Goal: Transaction & Acquisition: Purchase product/service

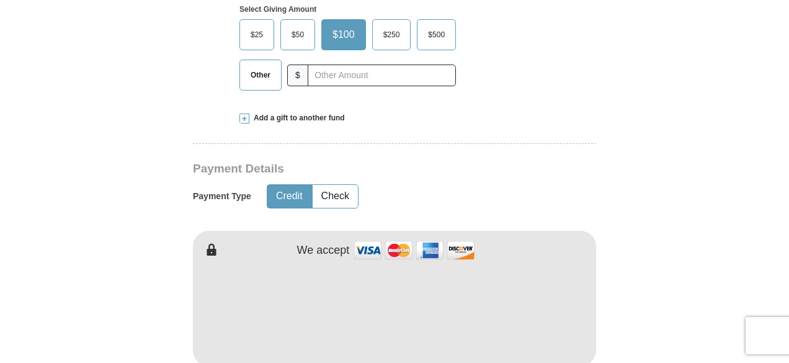
scroll to position [496, 0]
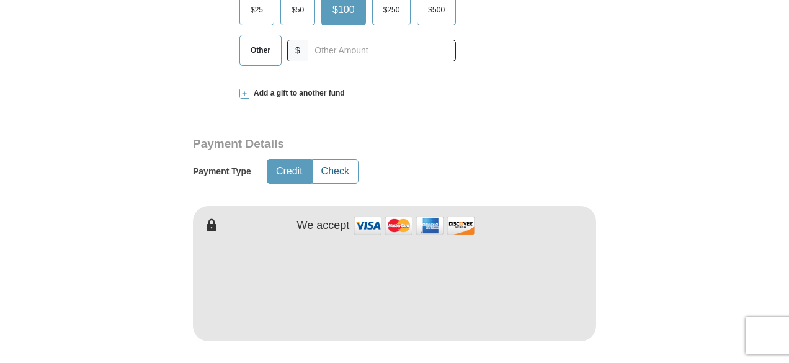
click at [317, 174] on button "Check" at bounding box center [334, 171] width 45 height 23
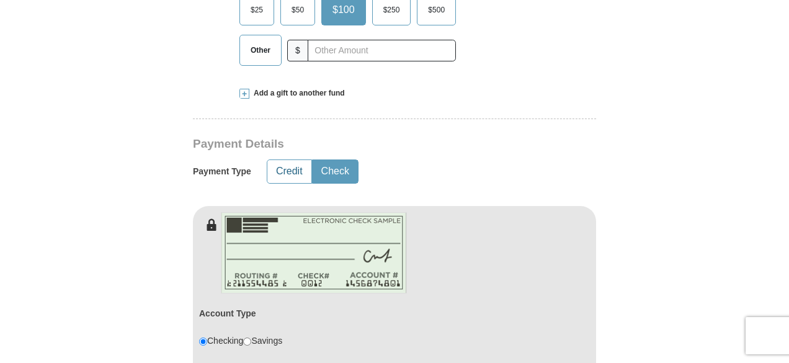
click at [290, 170] on button "Credit" at bounding box center [289, 171] width 44 height 23
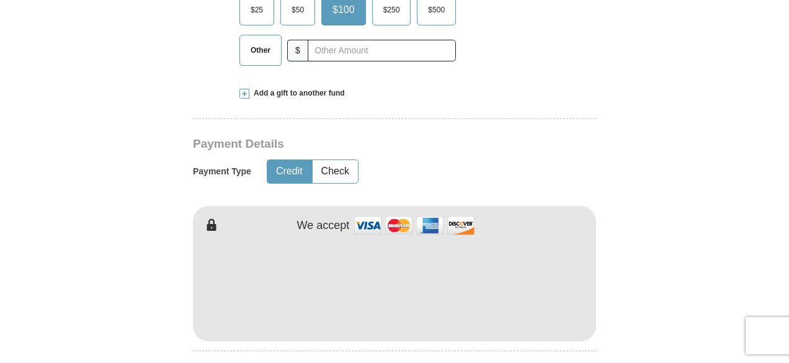
click at [667, 301] on form "Already have an account? Sign in for faster giving. Don't have an account? Crea…" at bounding box center [394, 314] width 707 height 1521
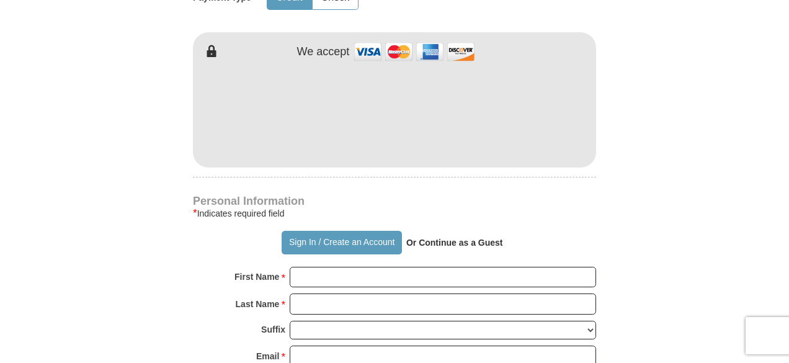
scroll to position [694, 0]
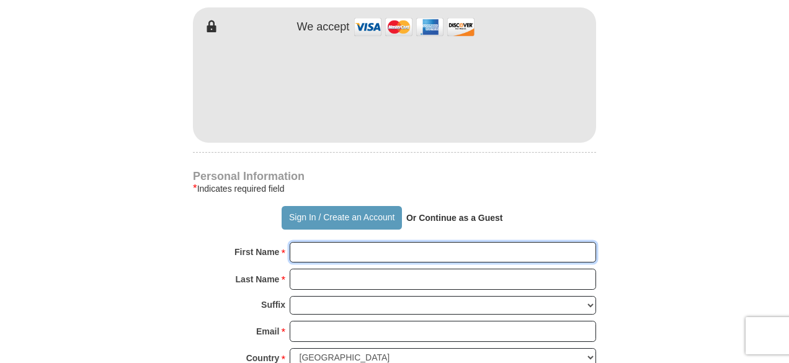
click at [356, 250] on input "First Name *" at bounding box center [443, 252] width 306 height 21
click at [313, 255] on input "First Name *" at bounding box center [443, 252] width 306 height 21
type input "[PERSON_NAME]"
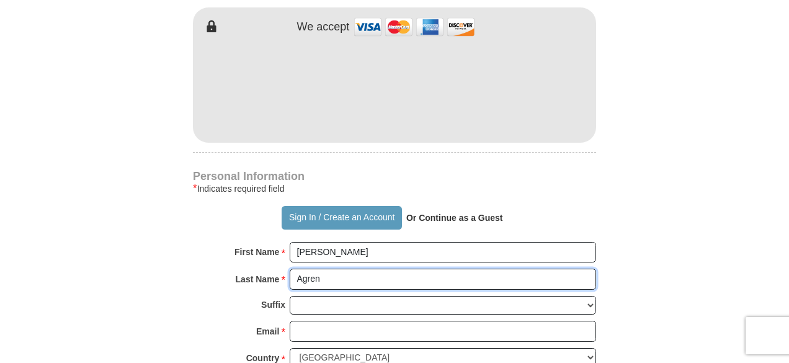
type input "Agren"
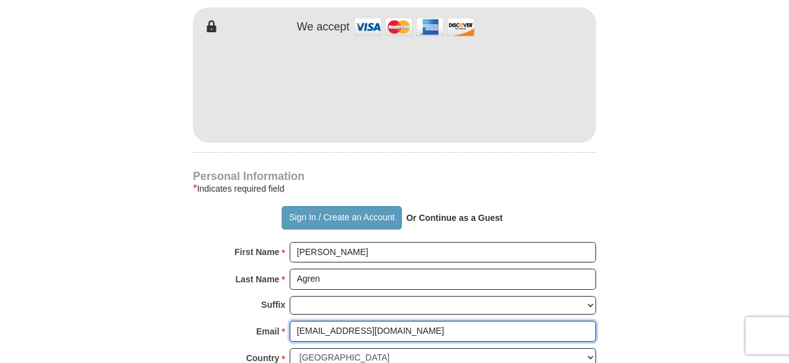
type input "[EMAIL_ADDRESS][DOMAIN_NAME]"
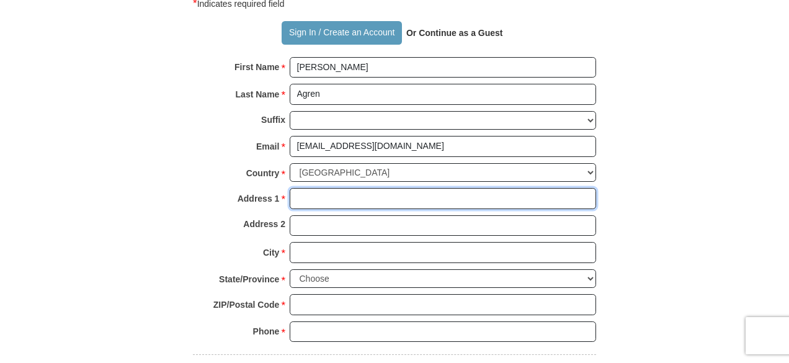
scroll to position [890, 0]
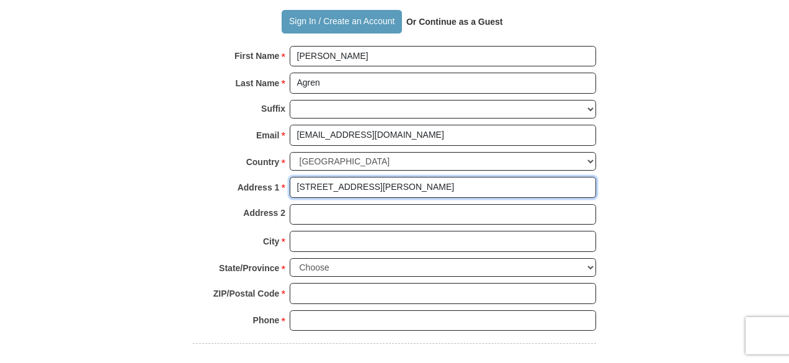
type input "[STREET_ADDRESS][PERSON_NAME]"
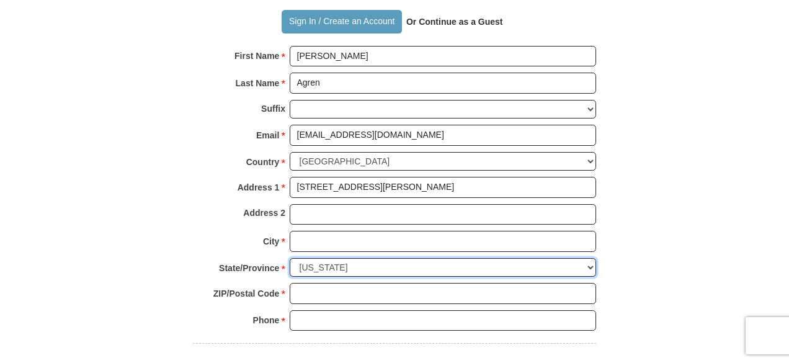
click at [588, 260] on select "Choose Alabama Alaska American Samoa Arizona Arkansas Armed Forces Americas Arm…" at bounding box center [443, 267] width 306 height 19
click at [290, 258] on select "Choose Alabama Alaska American Samoa Arizona Arkansas Armed Forces Americas Arm…" at bounding box center [443, 267] width 306 height 19
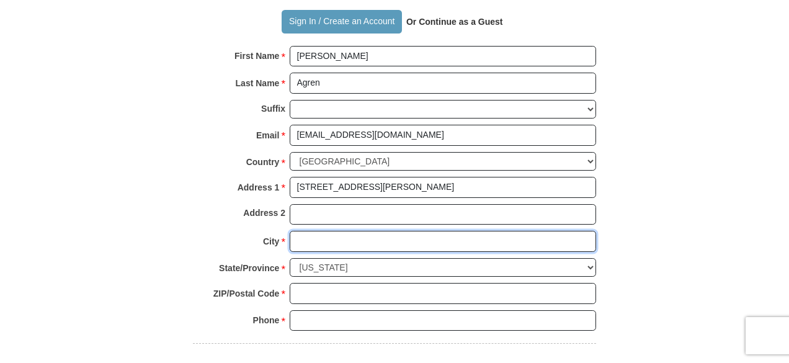
click at [582, 238] on input "City *" at bounding box center [443, 241] width 306 height 21
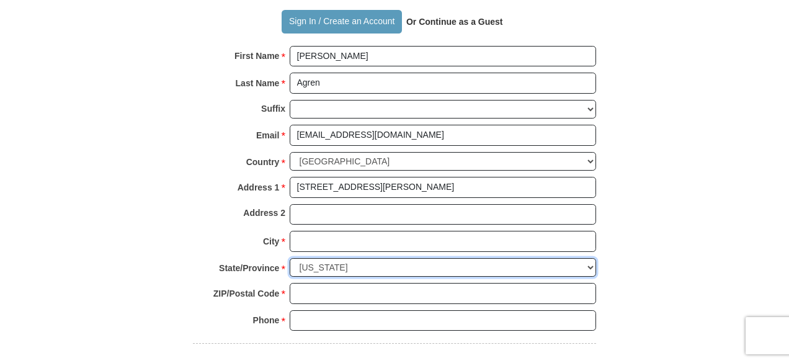
click at [589, 263] on select "Choose Alabama Alaska American Samoa Arizona Arkansas Armed Forces Americas Arm…" at bounding box center [443, 267] width 306 height 19
select select "PR"
click at [418, 261] on select "Choose Alabama Alaska American Samoa Arizona Arkansas Armed Forces Americas Arm…" at bounding box center [443, 267] width 306 height 19
click at [348, 263] on select "Choose Alabama Alaska American Samoa Arizona Arkansas Armed Forces Americas Arm…" at bounding box center [443, 267] width 306 height 19
click at [353, 262] on select "Choose Alabama Alaska American Samoa Arizona Arkansas Armed Forces Americas Arm…" at bounding box center [443, 267] width 306 height 19
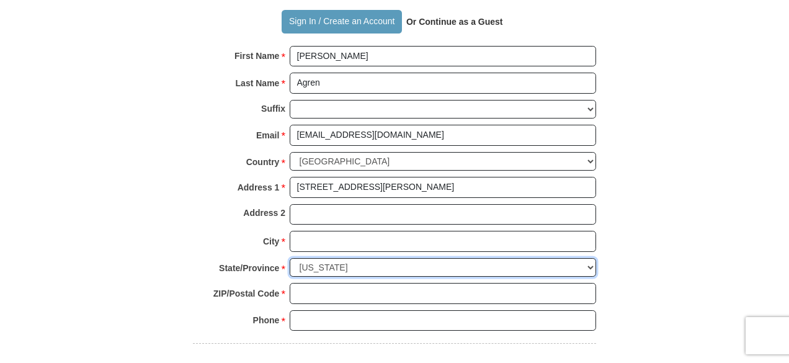
click at [586, 258] on select "Choose Alabama Alaska American Samoa Arizona Arkansas Armed Forces Americas Arm…" at bounding box center [443, 267] width 306 height 19
click at [592, 258] on select "Choose Alabama Alaska American Samoa Arizona Arkansas Armed Forces Americas Arm…" at bounding box center [443, 267] width 306 height 19
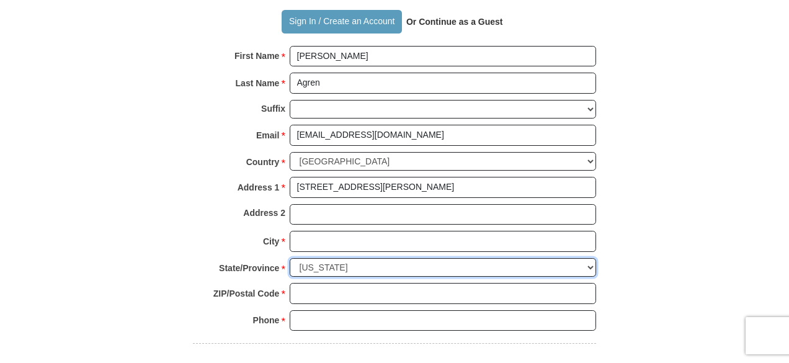
click at [592, 258] on select "Choose Alabama Alaska American Samoa Arizona Arkansas Armed Forces Americas Arm…" at bounding box center [443, 267] width 306 height 19
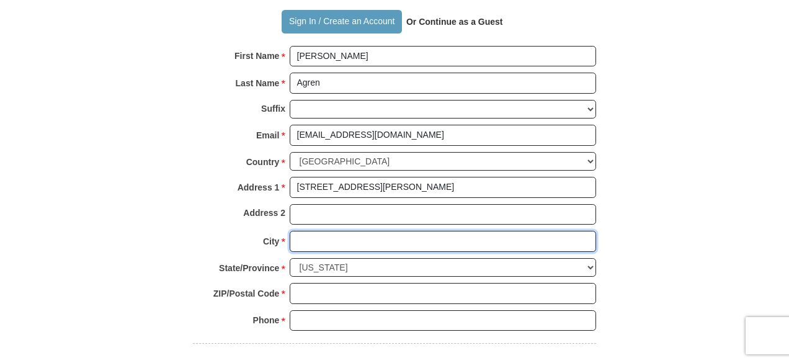
drag, startPoint x: 360, startPoint y: 259, endPoint x: 322, endPoint y: 239, distance: 43.0
click at [322, 239] on input "City *" at bounding box center [443, 241] width 306 height 21
type input "[GEOGRAPHIC_DATA]"
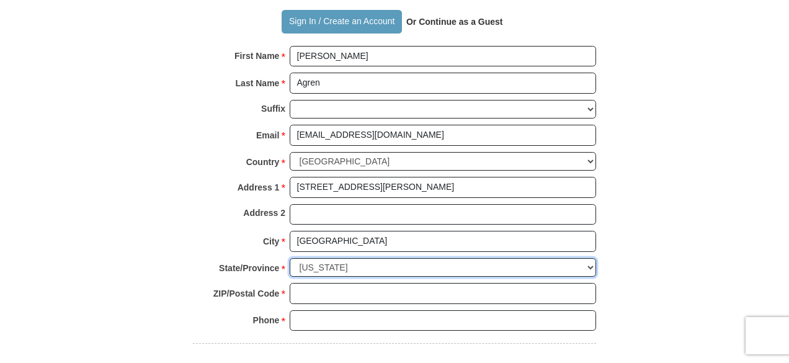
click at [588, 261] on select "Choose Alabama Alaska American Samoa Arizona Arkansas Armed Forces Americas Arm…" at bounding box center [443, 267] width 306 height 19
select select "VA"
click at [290, 258] on select "Choose Alabama Alaska American Samoa Arizona Arkansas Armed Forces Americas Arm…" at bounding box center [443, 267] width 306 height 19
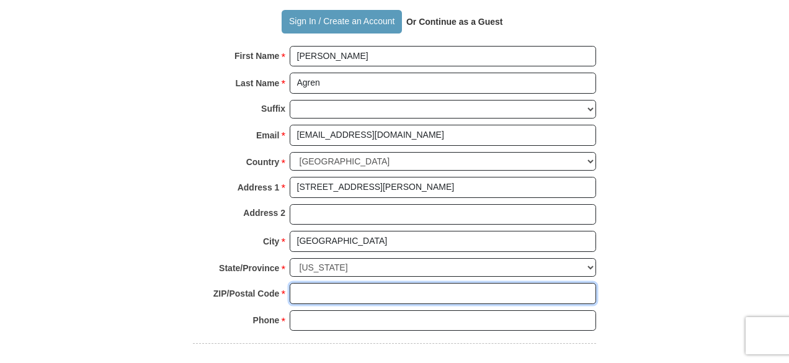
click at [303, 286] on input "ZIP/Postal Code *" at bounding box center [443, 293] width 306 height 21
type input "23702"
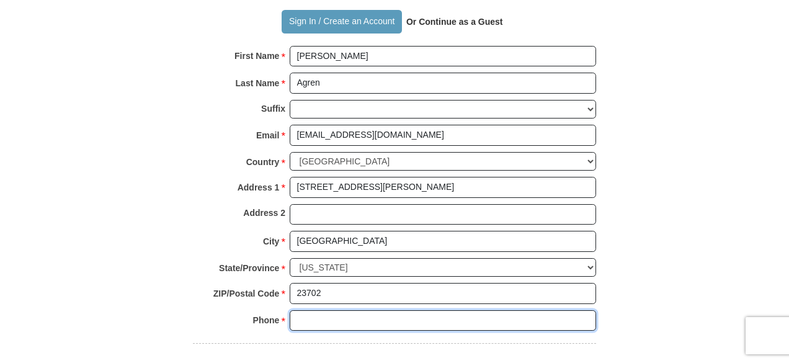
click at [300, 319] on input "Phone * *" at bounding box center [443, 320] width 306 height 21
type input "9188416951"
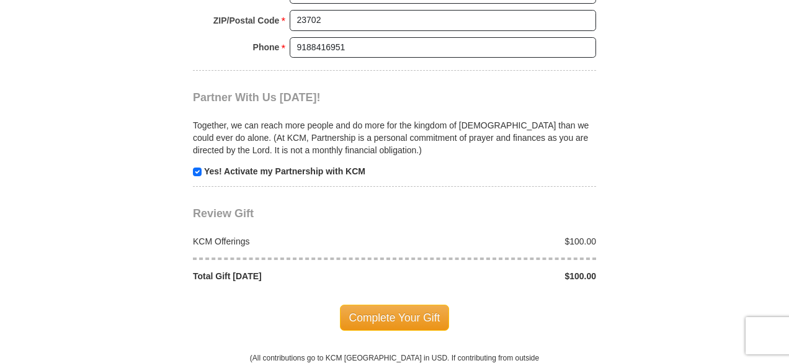
scroll to position [1188, 0]
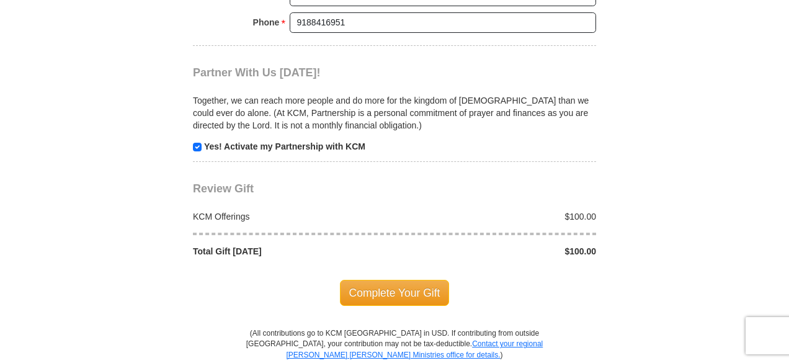
click at [553, 245] on div "$100.00" at bounding box center [498, 251] width 208 height 12
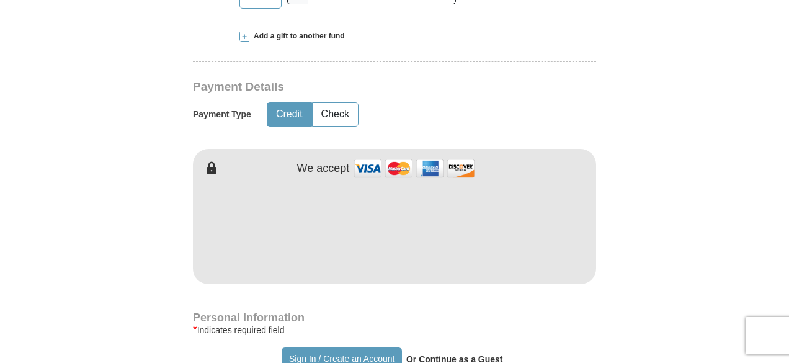
scroll to position [236, 0]
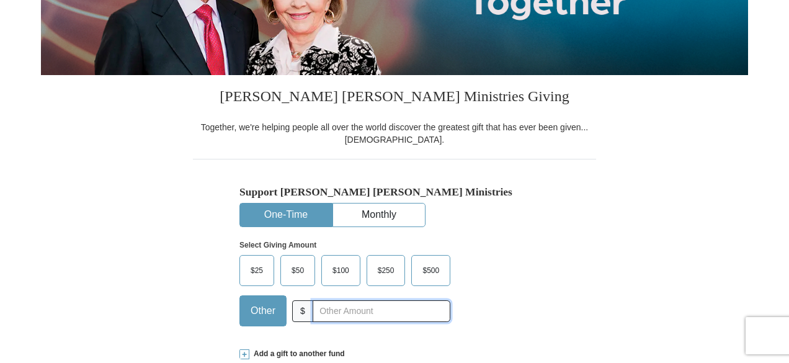
click at [316, 302] on input "text" at bounding box center [381, 311] width 138 height 22
type input "81"
click at [589, 288] on div "Support [PERSON_NAME] [PERSON_NAME] Ministries One-Time Monthly Select Giving A…" at bounding box center [394, 247] width 403 height 177
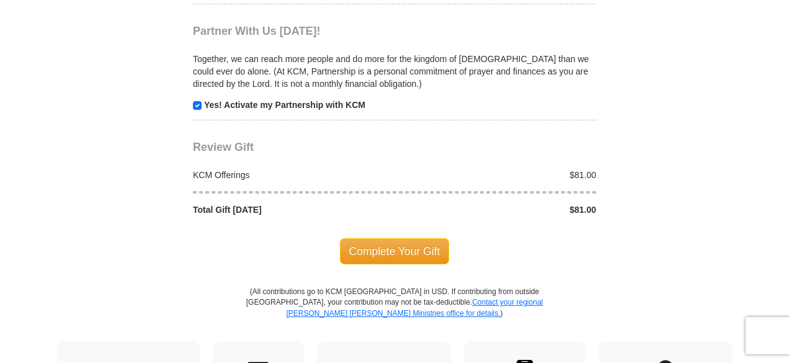
scroll to position [1252, 0]
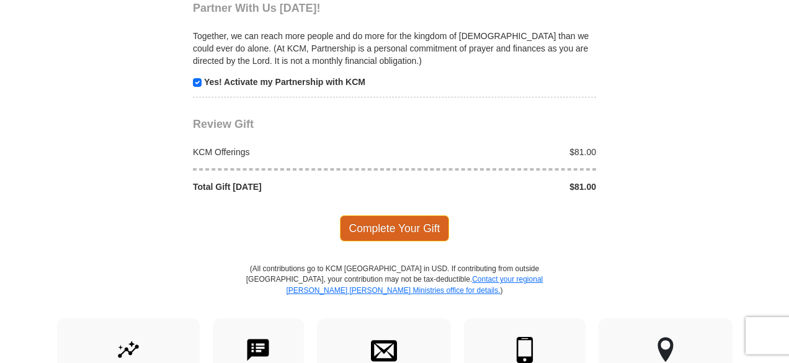
click at [424, 221] on span "Complete Your Gift" at bounding box center [395, 228] width 110 height 26
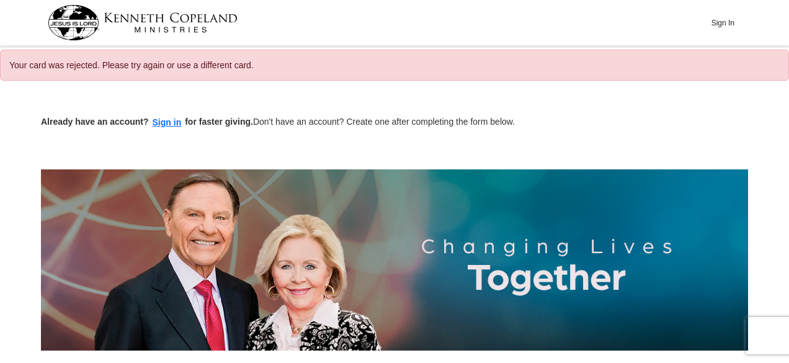
select select "VA"
click at [679, 192] on img at bounding box center [394, 259] width 707 height 181
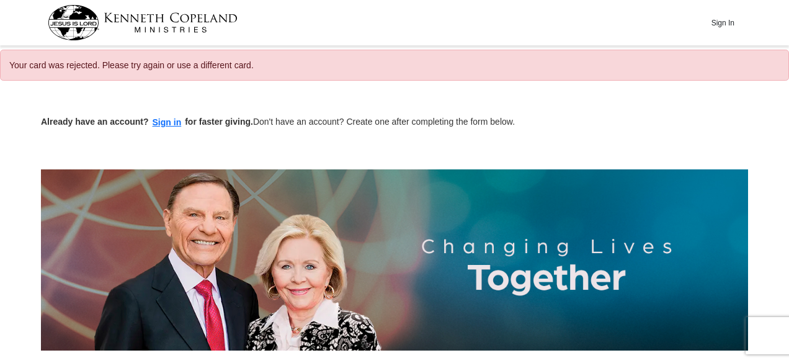
drag, startPoint x: 792, startPoint y: 266, endPoint x: 688, endPoint y: 295, distance: 108.7
click at [688, 295] on img at bounding box center [394, 259] width 707 height 181
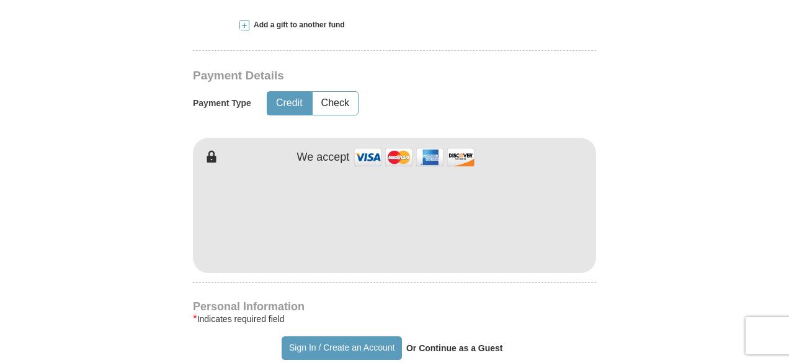
scroll to position [694, 0]
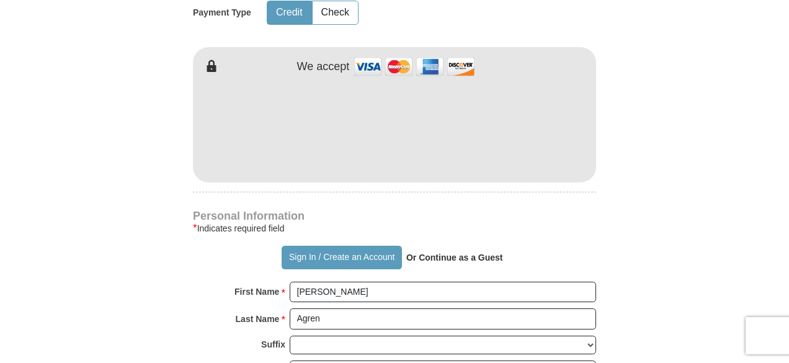
click at [416, 200] on div "[PERSON_NAME] [PERSON_NAME] Ministries Giving Together, we're helping people al…" at bounding box center [394, 227] width 403 height 1143
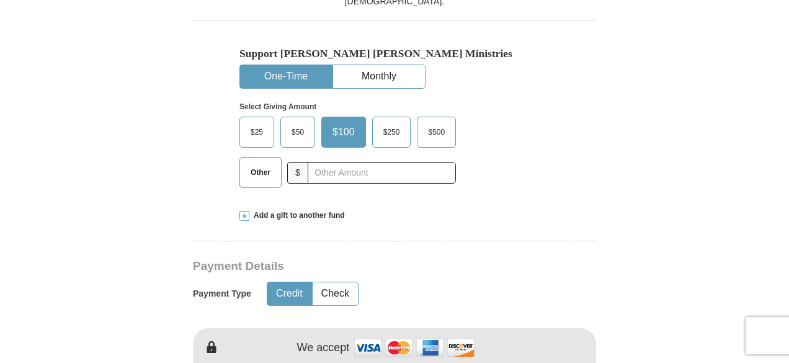
scroll to position [422, 0]
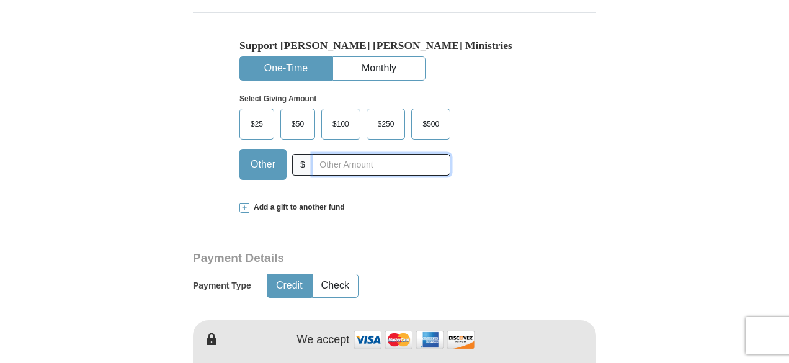
click at [336, 169] on input "text" at bounding box center [381, 165] width 138 height 22
type input "81"
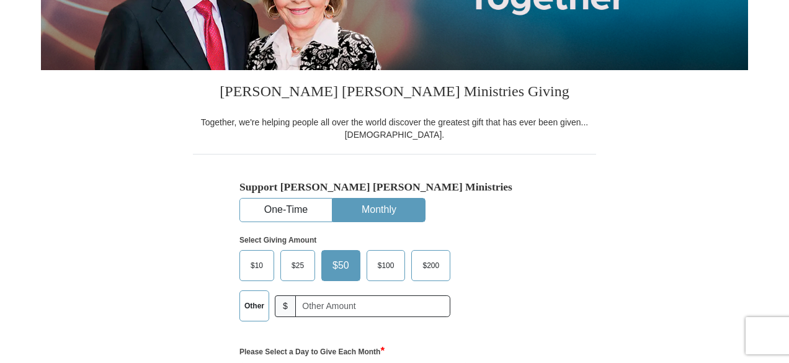
scroll to position [276, 0]
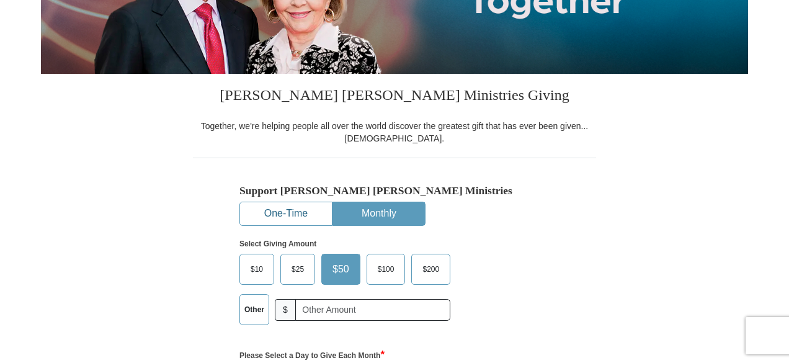
click at [294, 216] on button "One-Time" at bounding box center [286, 213] width 92 height 23
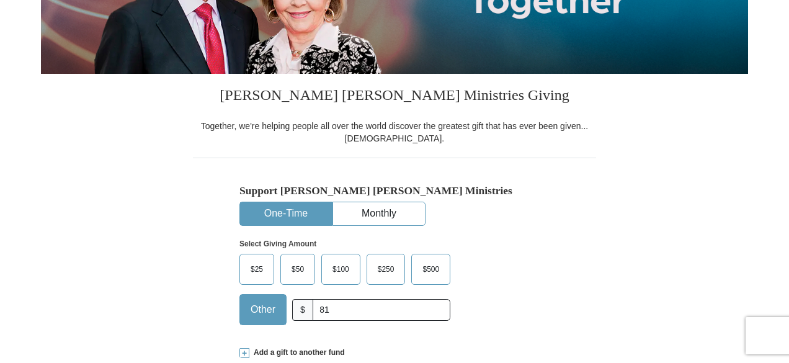
click at [562, 325] on div "Support [PERSON_NAME] [PERSON_NAME] Ministries One-Time Monthly Select Giving A…" at bounding box center [394, 245] width 403 height 177
click at [539, 263] on div "Select Giving Amount Amount must be a valid number The total gift cannot be les…" at bounding box center [394, 280] width 310 height 108
click at [338, 312] on input "81" at bounding box center [381, 310] width 138 height 22
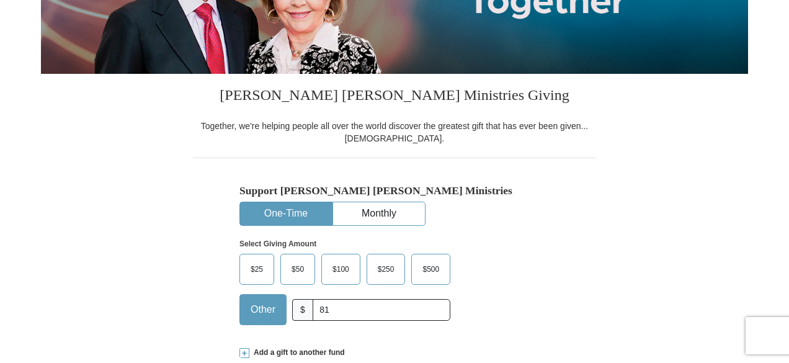
click at [343, 330] on div "$25 $50 $100 $250 $500 Other $ 81" at bounding box center [344, 294] width 211 height 81
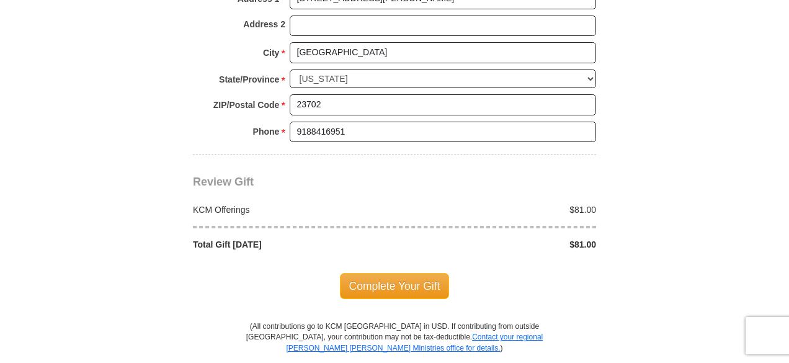
scroll to position [1120, 0]
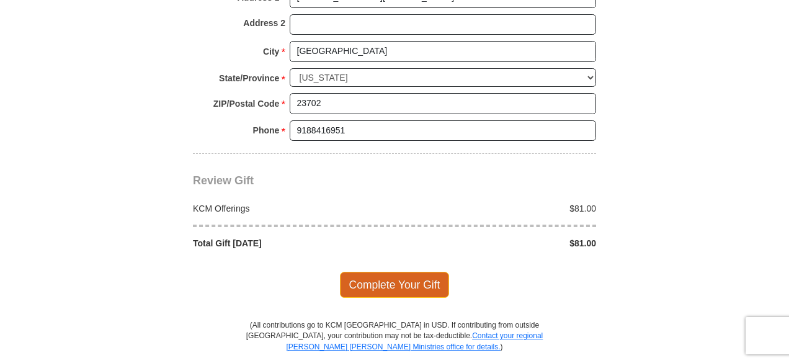
click at [402, 272] on span "Complete Your Gift" at bounding box center [395, 285] width 110 height 26
